Goal: Information Seeking & Learning: Learn about a topic

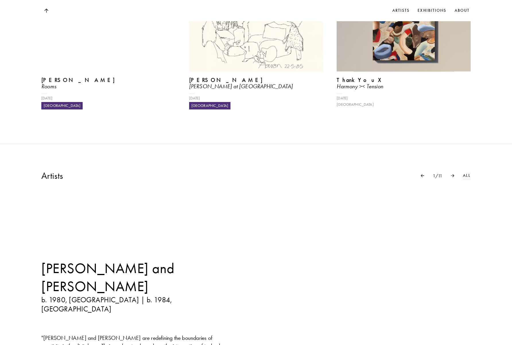
scroll to position [579, 0]
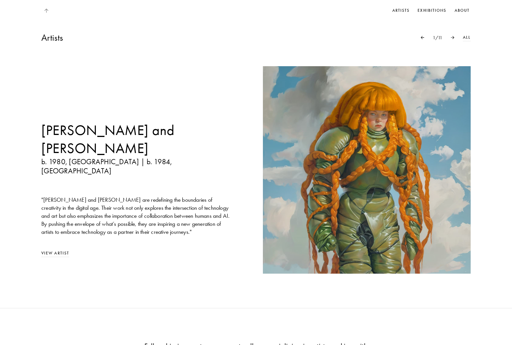
click at [47, 9] on img at bounding box center [46, 11] width 4 height 4
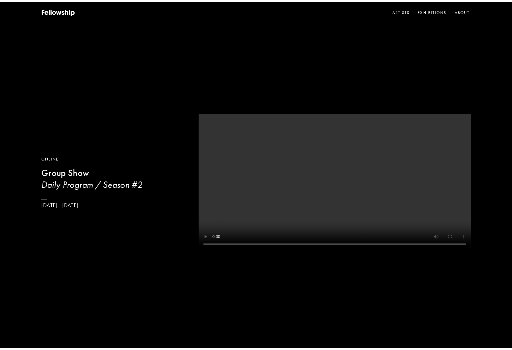
scroll to position [0, 0]
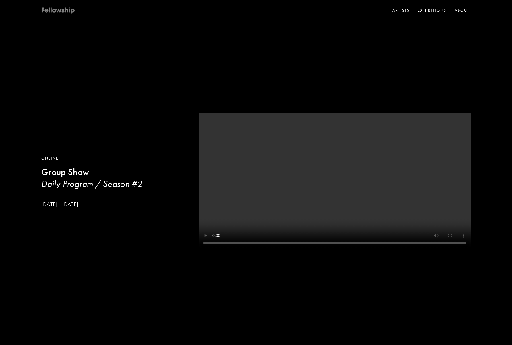
click at [60, 13] on icon at bounding box center [58, 10] width 34 height 7
click at [67, 12] on icon at bounding box center [58, 10] width 34 height 7
click at [460, 10] on link "About" at bounding box center [461, 10] width 17 height 9
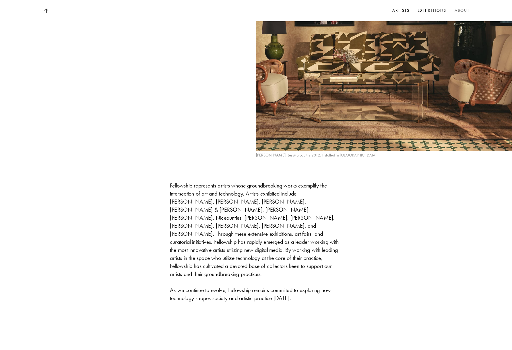
scroll to position [674, 0]
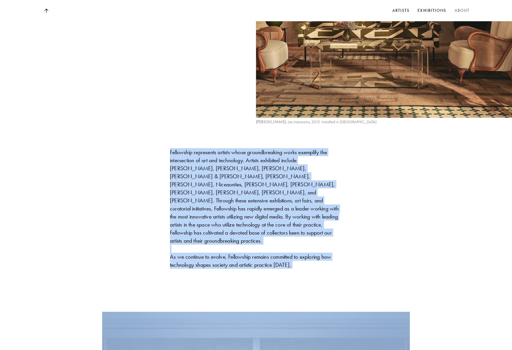
drag, startPoint x: 320, startPoint y: 204, endPoint x: 159, endPoint y: 70, distance: 208.8
click at [159, 70] on div "Founded in [GEOGRAPHIC_DATA] (2021), Fellowship is dedicated to supporting and …" at bounding box center [256, 96] width 512 height 964
click at [155, 86] on div "Founded in [GEOGRAPHIC_DATA] (2021), Fellowship is dedicated to supporting and …" at bounding box center [256, 96] width 512 height 964
drag, startPoint x: 248, startPoint y: 141, endPoint x: 314, endPoint y: 202, distance: 89.7
click at [314, 202] on div "Founded in [GEOGRAPHIC_DATA] (2021), Fellowship is dedicated to supporting and …" at bounding box center [256, 96] width 512 height 964
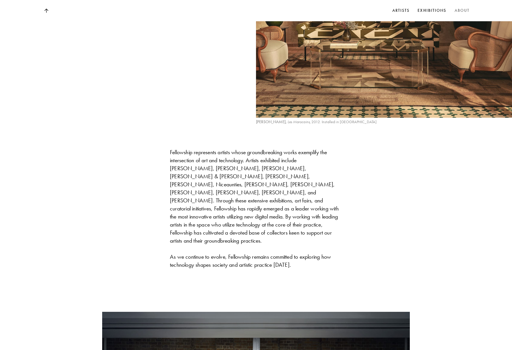
click at [314, 202] on div "Founded in [GEOGRAPHIC_DATA] (2021), Fellowship is dedicated to supporting and …" at bounding box center [256, 96] width 512 height 964
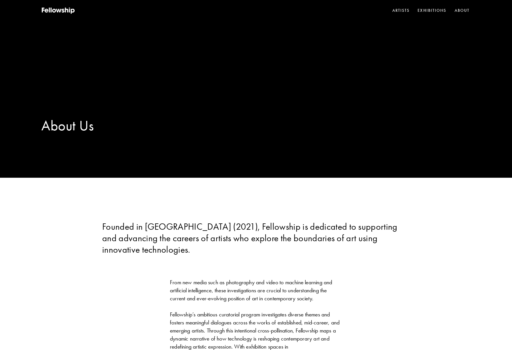
scroll to position [0, 0]
